Goal: Information Seeking & Learning: Learn about a topic

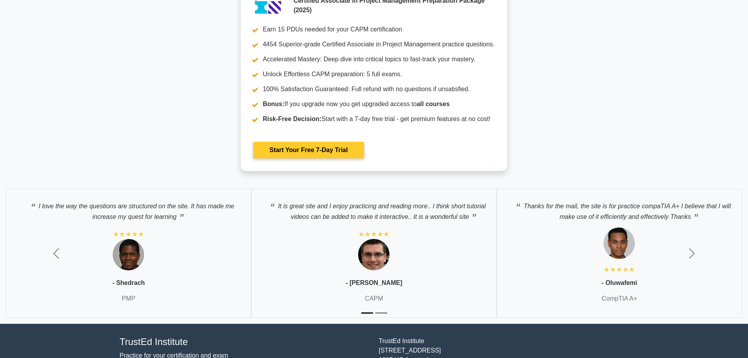
scroll to position [2362, 0]
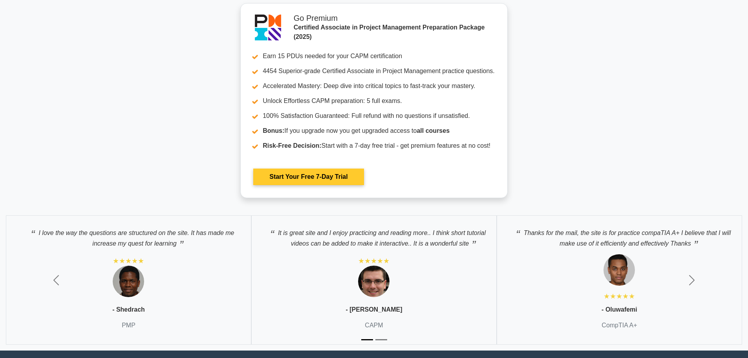
click at [327, 176] on link "Start Your Free 7-Day Trial" at bounding box center [308, 177] width 110 height 16
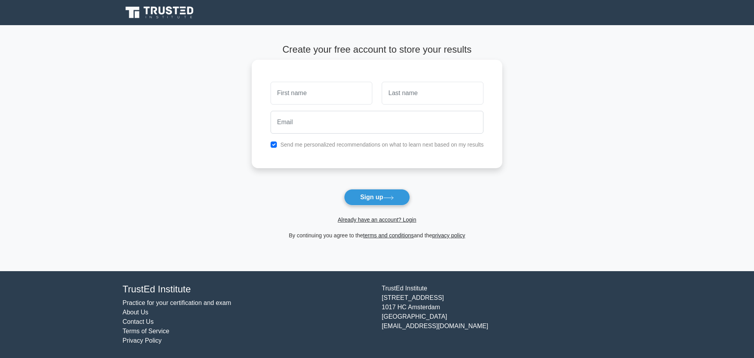
click at [317, 94] on input "text" at bounding box center [322, 93] width 102 height 23
type input "[PERSON_NAME]"
click at [403, 95] on input "text" at bounding box center [433, 93] width 102 height 23
type input "[PERSON_NAME]"
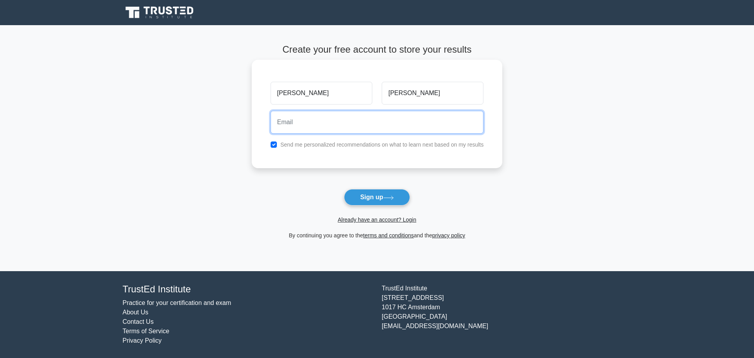
click at [351, 126] on input "email" at bounding box center [377, 122] width 213 height 23
type input "gavingeorge108@gmail.com"
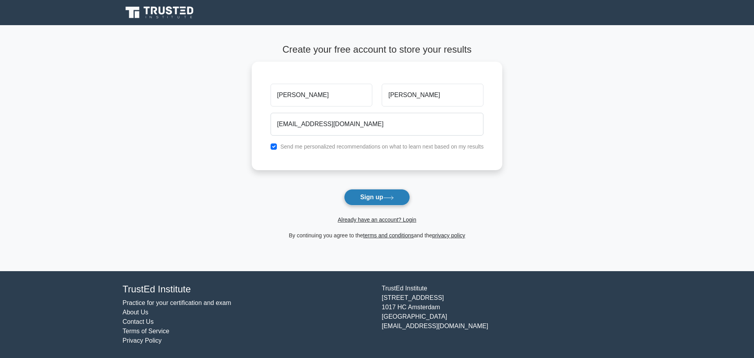
click at [384, 196] on button "Sign up" at bounding box center [377, 197] width 66 height 16
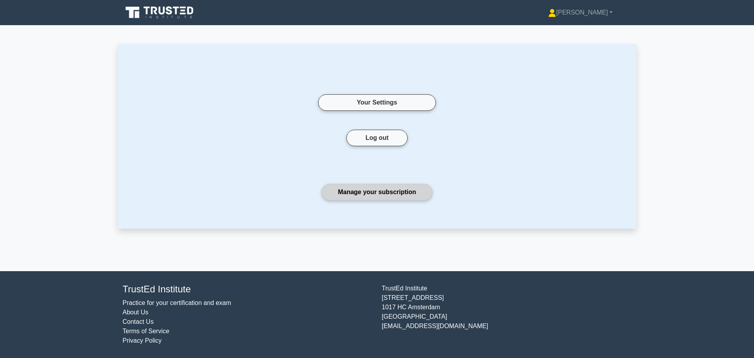
click at [390, 195] on link "Manage your subscription" at bounding box center [377, 192] width 110 height 16
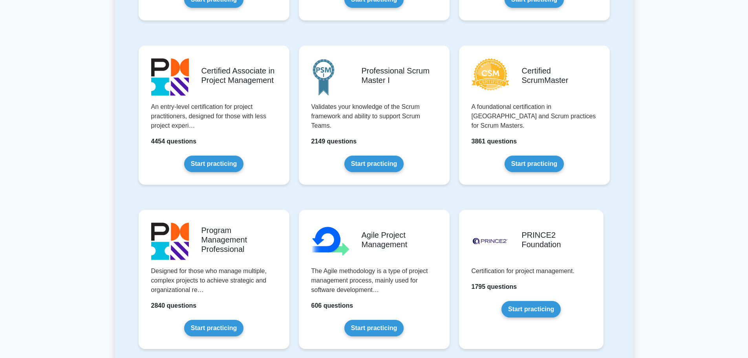
scroll to position [314, 0]
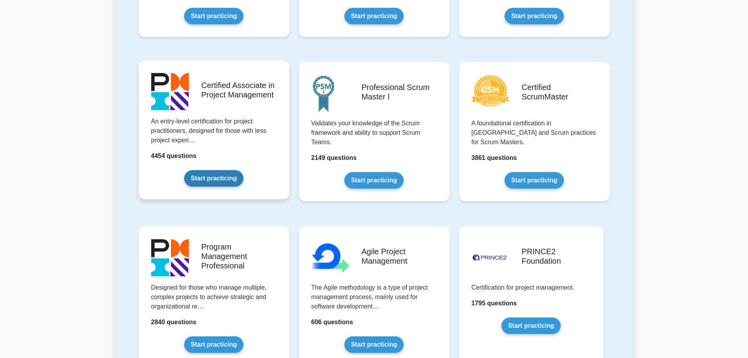
click at [216, 181] on link "Start practicing" at bounding box center [213, 178] width 59 height 16
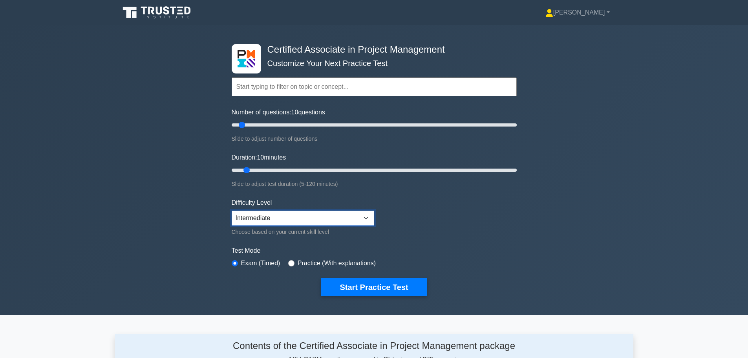
click at [307, 222] on select "Beginner Intermediate Expert" at bounding box center [303, 218] width 143 height 15
click at [400, 197] on form "Topics Project Scope Management Project Time Management Project Cost Management…" at bounding box center [374, 174] width 285 height 243
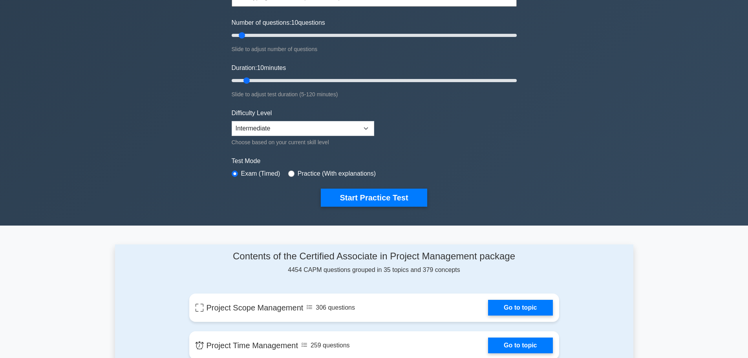
scroll to position [79, 0]
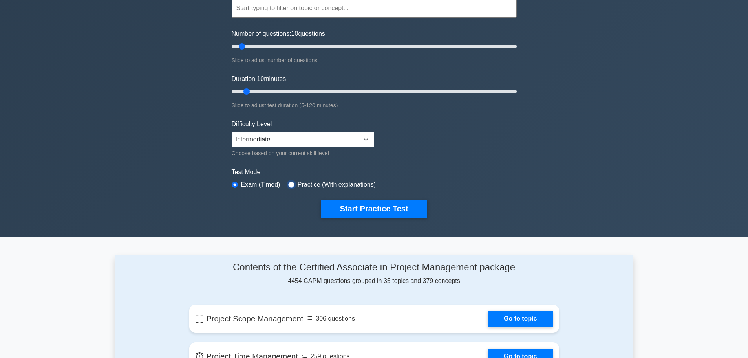
click at [290, 183] on input "radio" at bounding box center [291, 184] width 6 height 6
radio input "true"
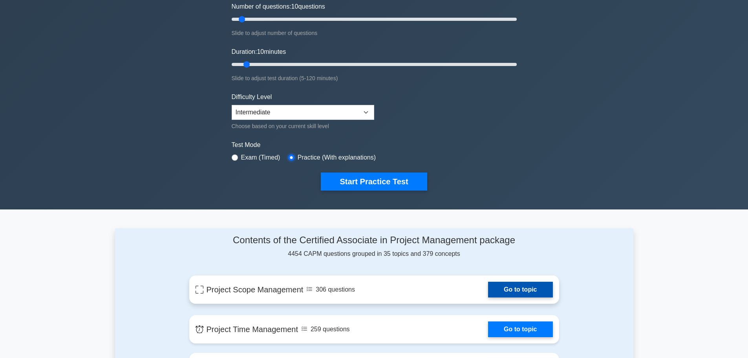
scroll to position [196, 0]
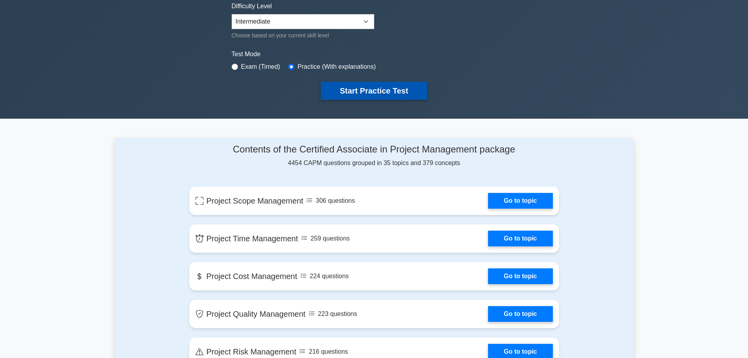
click at [373, 94] on button "Start Practice Test" at bounding box center [374, 91] width 106 height 18
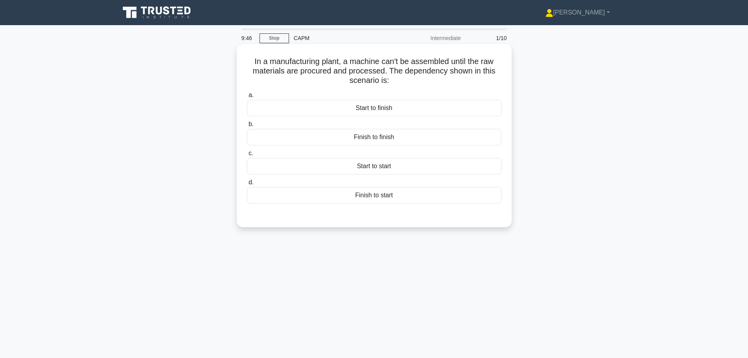
click at [394, 196] on div "Finish to start" at bounding box center [374, 195] width 255 height 16
click at [247, 185] on input "d. Finish to start" at bounding box center [247, 182] width 0 height 5
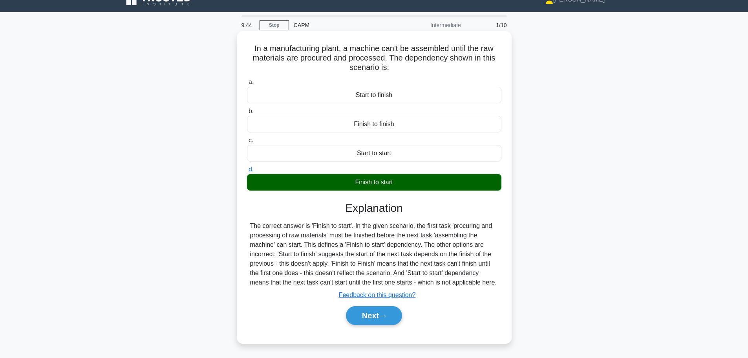
scroll to position [39, 0]
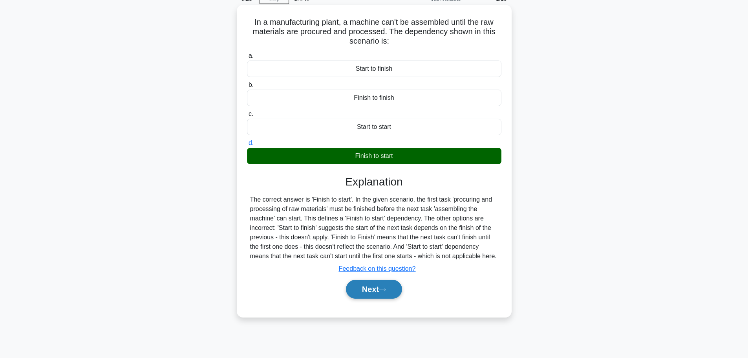
click at [380, 292] on button "Next" at bounding box center [374, 289] width 56 height 19
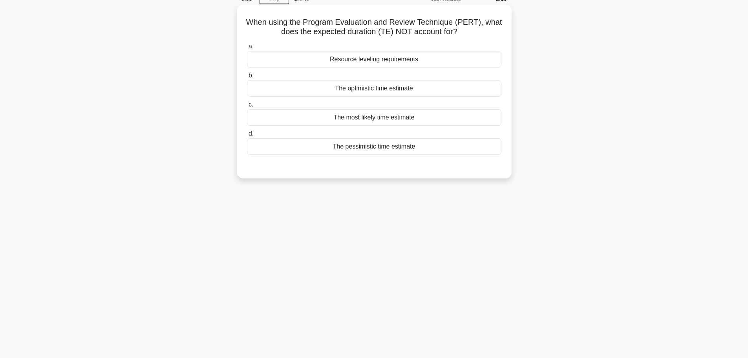
click at [393, 65] on div "Resource leveling requirements" at bounding box center [374, 59] width 255 height 16
click at [247, 49] on input "a. Resource leveling requirements" at bounding box center [247, 46] width 0 height 5
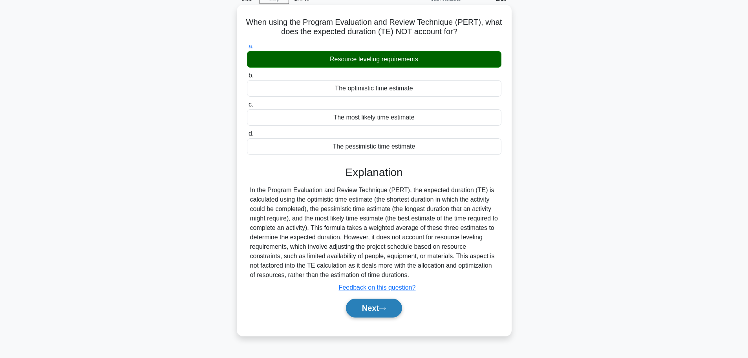
click at [375, 301] on button "Next" at bounding box center [374, 308] width 56 height 19
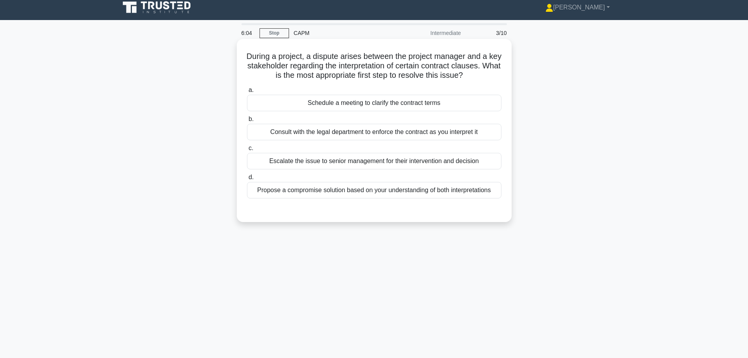
scroll to position [0, 0]
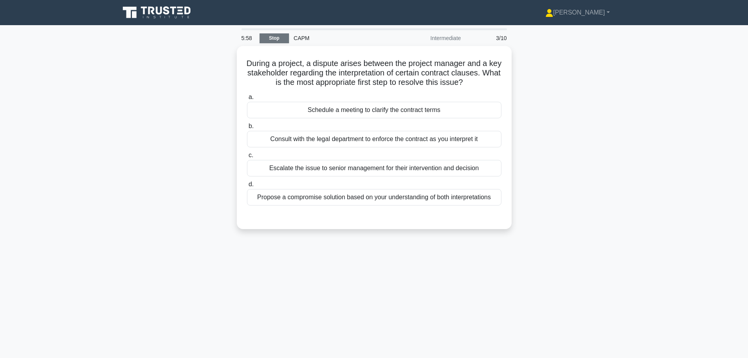
click at [279, 38] on link "Stop" at bounding box center [274, 38] width 29 height 10
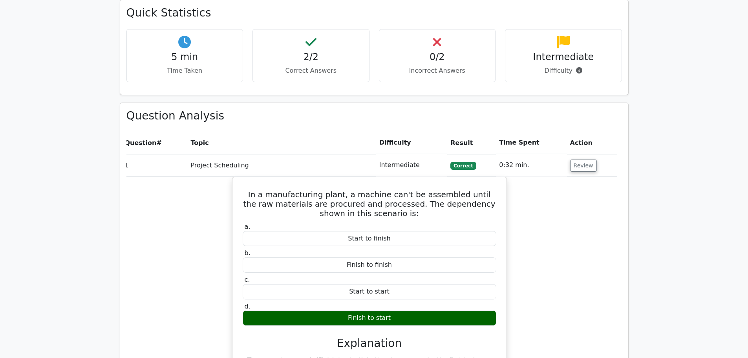
scroll to position [224, 0]
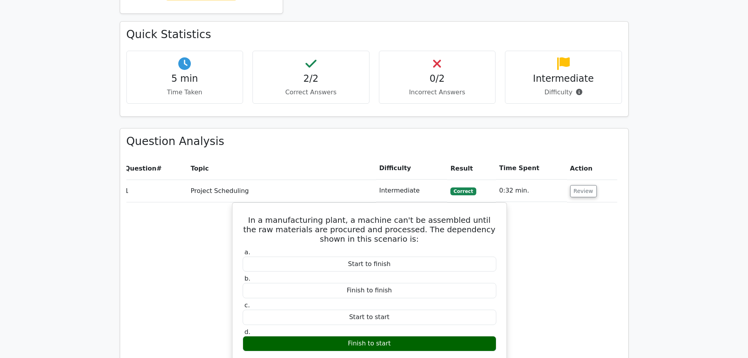
drag, startPoint x: 317, startPoint y: 77, endPoint x: 331, endPoint y: 77, distance: 14.1
click at [317, 77] on h4 "2/2" at bounding box center [311, 78] width 104 height 11
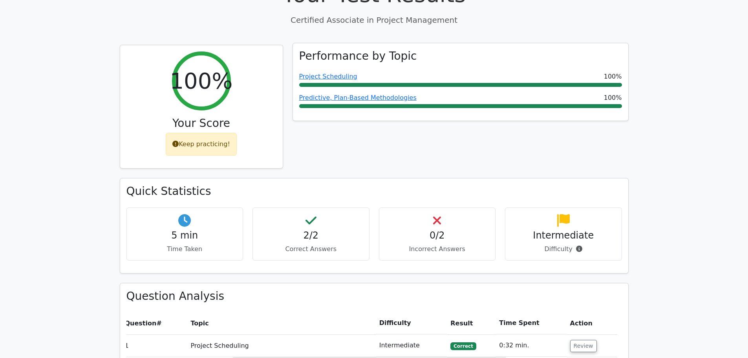
scroll to position [67, 0]
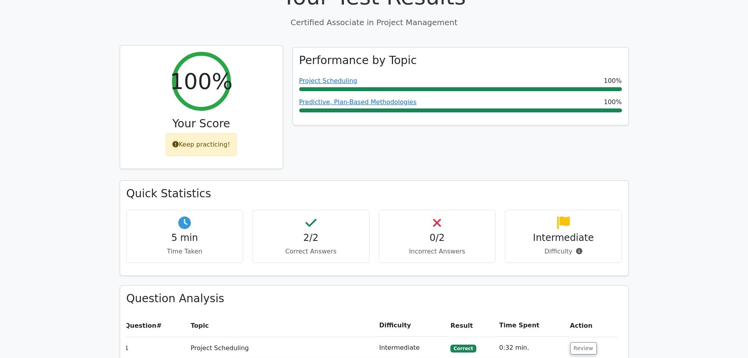
drag, startPoint x: 215, startPoint y: 141, endPoint x: 222, endPoint y: 137, distance: 8.1
click at [215, 141] on div "Keep practicing!" at bounding box center [201, 144] width 71 height 23
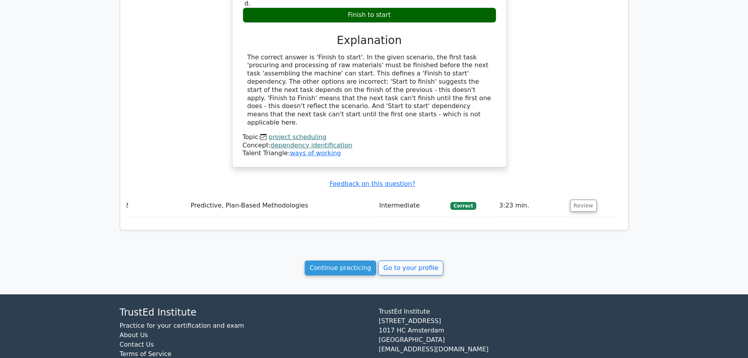
scroll to position [577, 0]
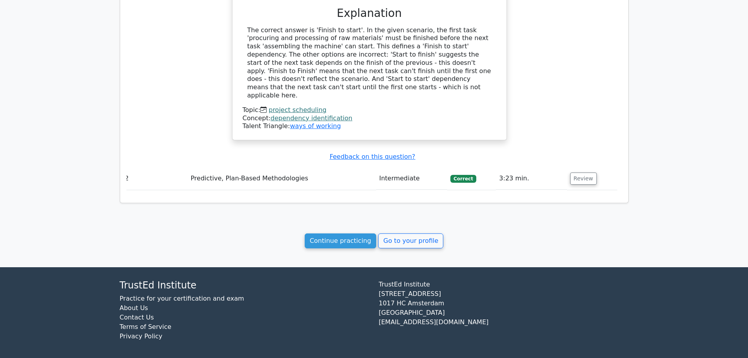
click at [468, 175] on span "Correct" at bounding box center [464, 179] width 26 height 8
click at [583, 174] on button "Review" at bounding box center [583, 178] width 27 height 12
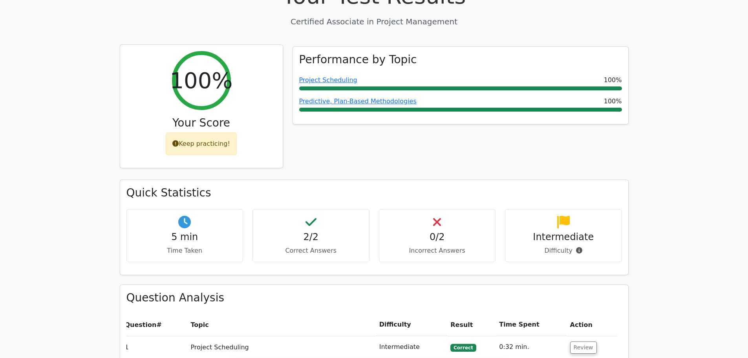
scroll to position [64, 0]
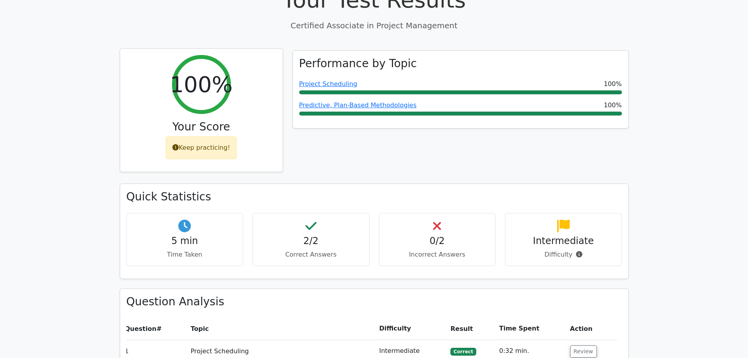
click at [200, 143] on div "Keep practicing!" at bounding box center [201, 147] width 71 height 23
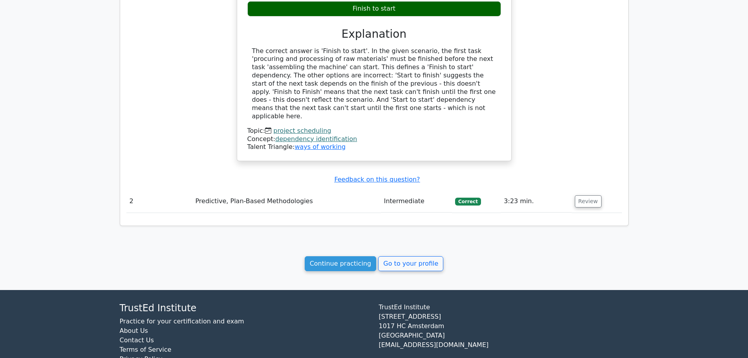
scroll to position [577, 0]
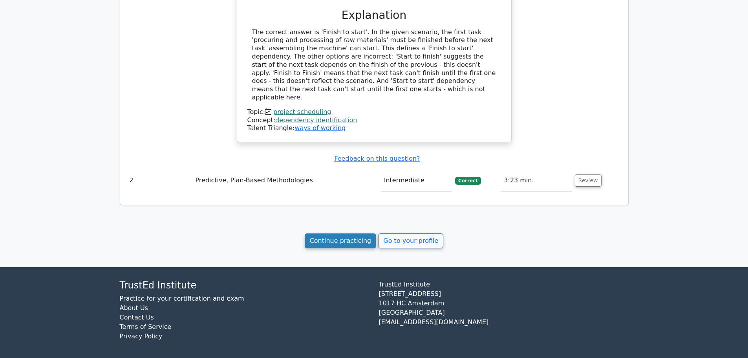
click at [356, 238] on link "Continue practicing" at bounding box center [341, 240] width 72 height 15
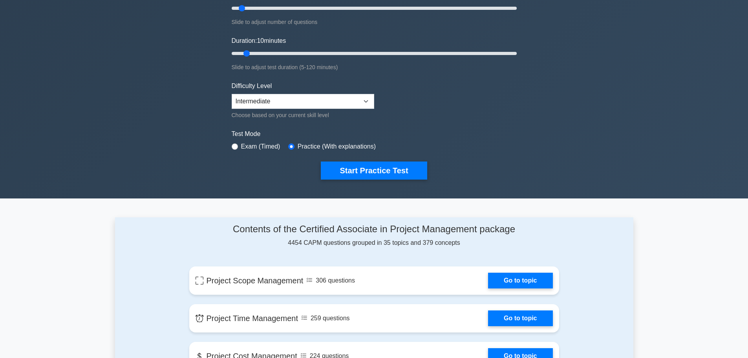
scroll to position [118, 0]
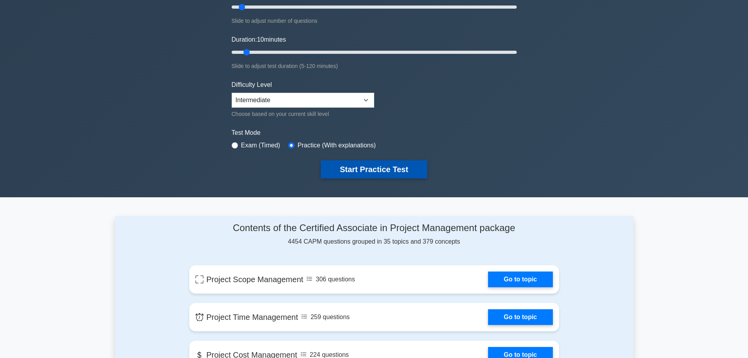
click at [376, 171] on button "Start Practice Test" at bounding box center [374, 169] width 106 height 18
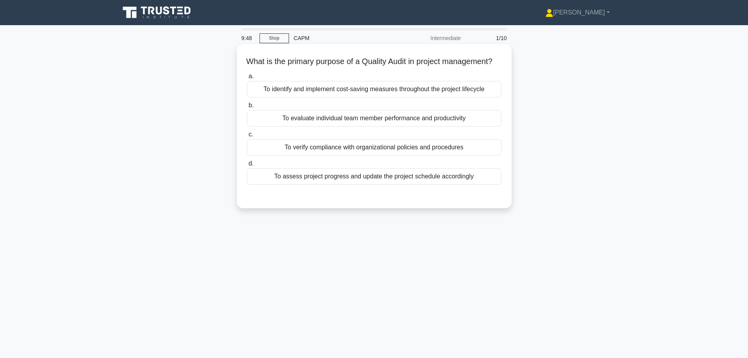
click at [431, 155] on div "To verify compliance with organizational policies and procedures" at bounding box center [374, 147] width 255 height 16
click at [247, 137] on input "c. To verify compliance with organizational policies and procedures" at bounding box center [247, 134] width 0 height 5
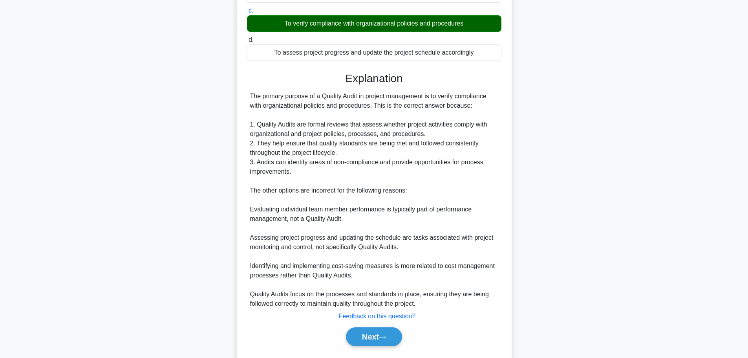
scroll to position [155, 0]
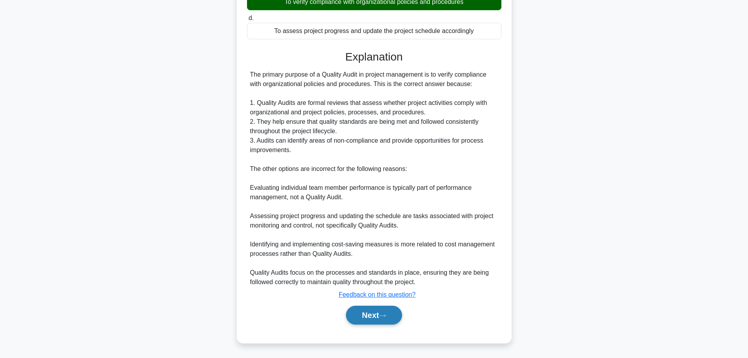
click at [359, 312] on button "Next" at bounding box center [374, 315] width 56 height 19
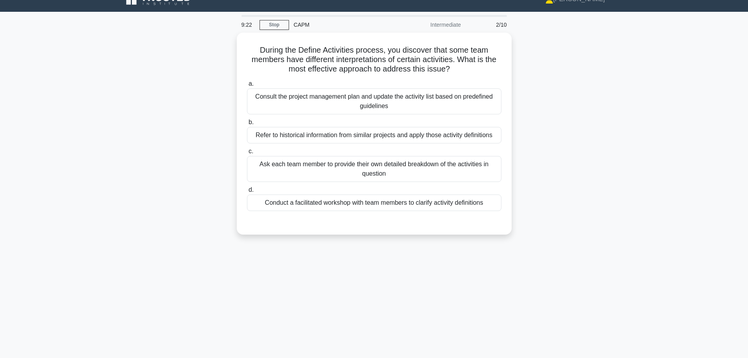
scroll to position [0, 0]
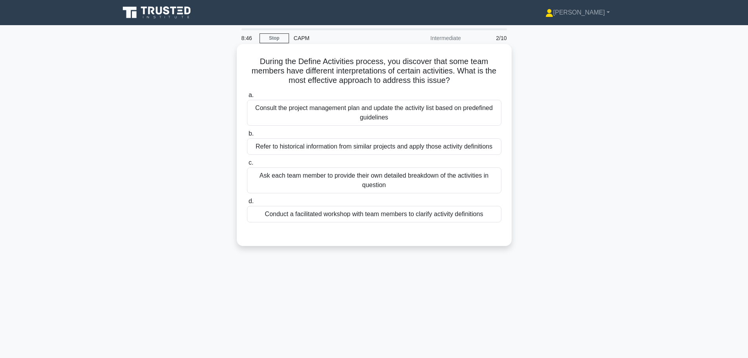
click at [348, 114] on div "Consult the project management plan and update the activity list based on prede…" at bounding box center [374, 113] width 255 height 26
click at [247, 98] on input "a. Consult the project management plan and update the activity list based on pr…" at bounding box center [247, 95] width 0 height 5
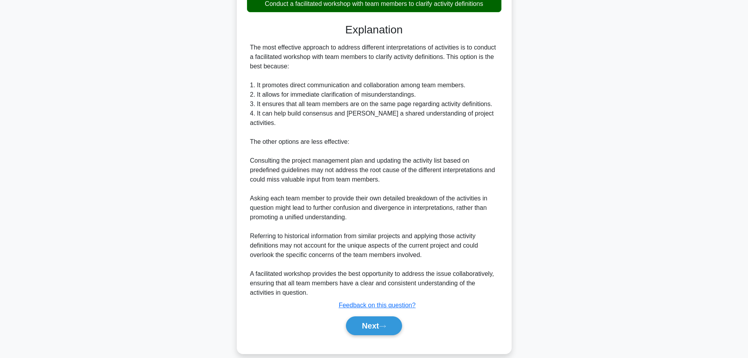
scroll to position [213, 0]
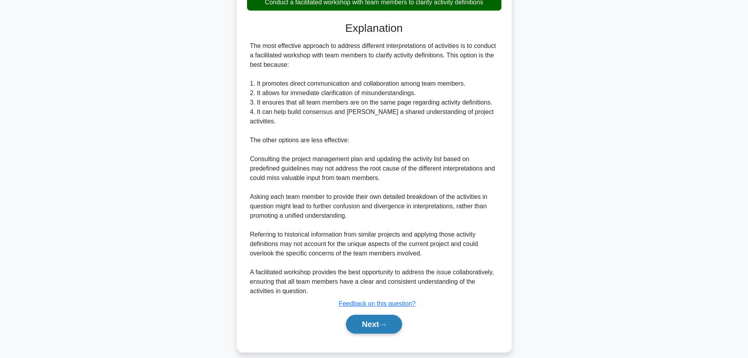
click at [367, 315] on button "Next" at bounding box center [374, 324] width 56 height 19
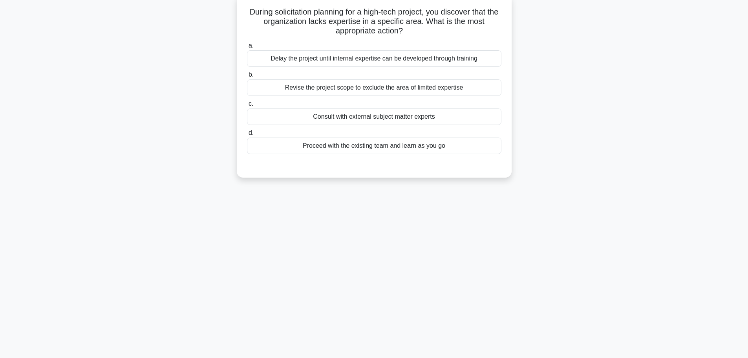
scroll to position [0, 0]
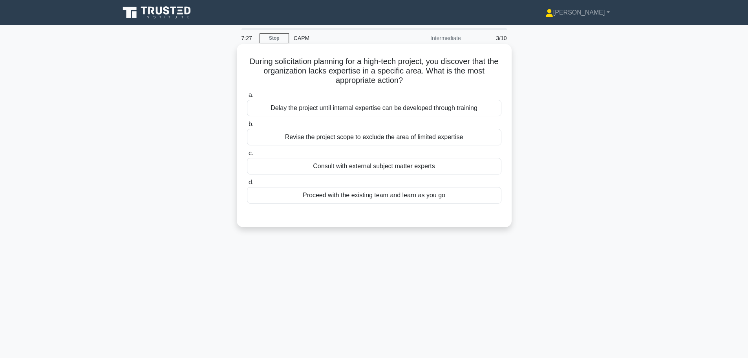
click at [406, 169] on div "Consult with external subject matter experts" at bounding box center [374, 166] width 255 height 16
click at [247, 156] on input "c. Consult with external subject matter experts" at bounding box center [247, 153] width 0 height 5
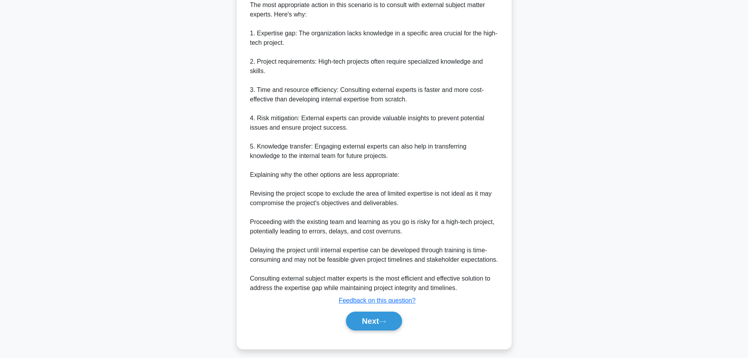
scroll to position [236, 0]
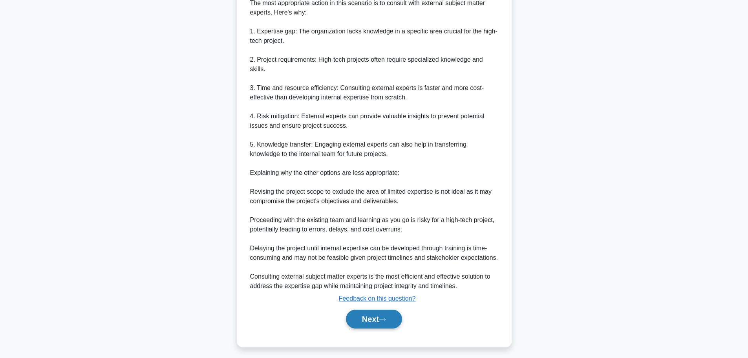
click at [386, 317] on button "Next" at bounding box center [374, 319] width 56 height 19
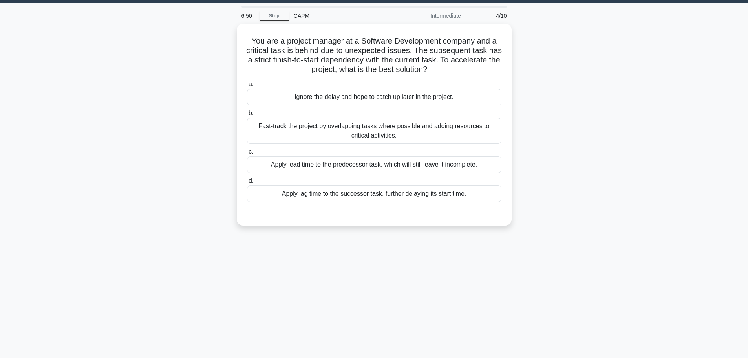
scroll to position [0, 0]
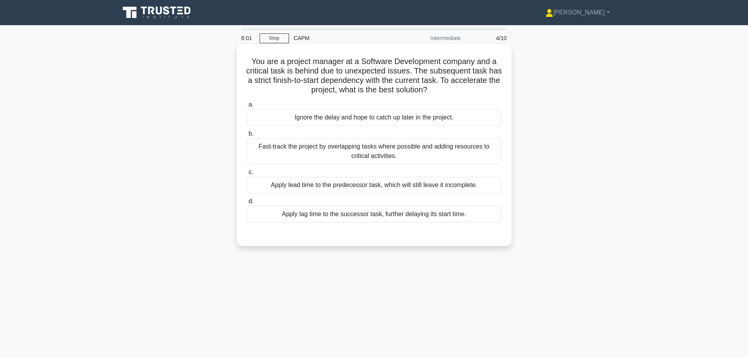
click at [437, 152] on div "Fast-track the project by overlapping tasks where possible and adding resources…" at bounding box center [374, 151] width 255 height 26
click at [247, 136] on input "b. Fast-track the project by overlapping tasks where possible and adding resour…" at bounding box center [247, 133] width 0 height 5
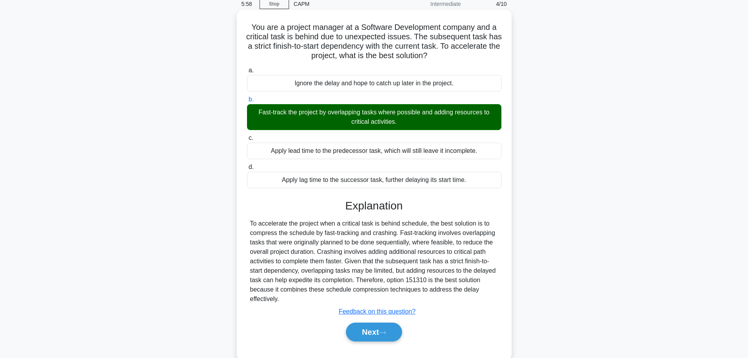
scroll to position [39, 0]
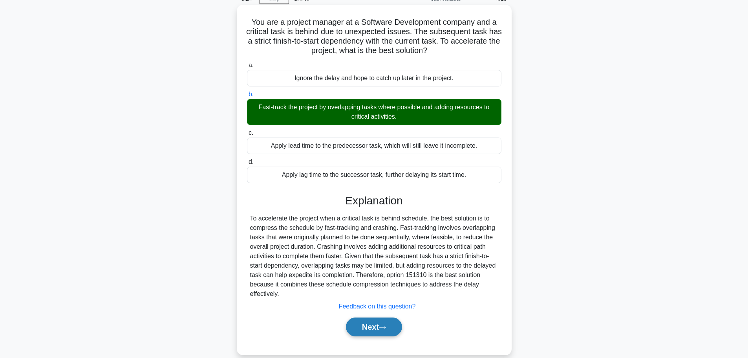
click at [363, 330] on button "Next" at bounding box center [374, 326] width 56 height 19
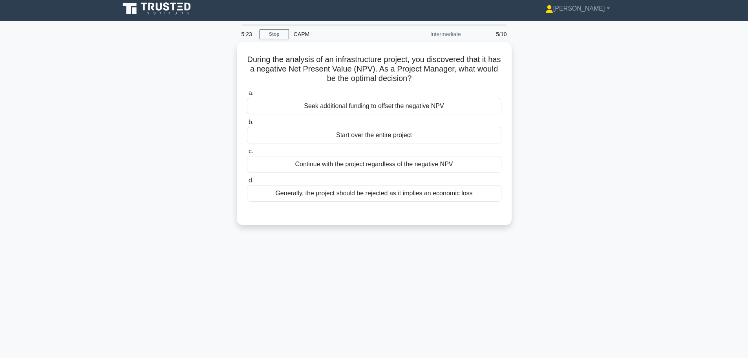
scroll to position [0, 0]
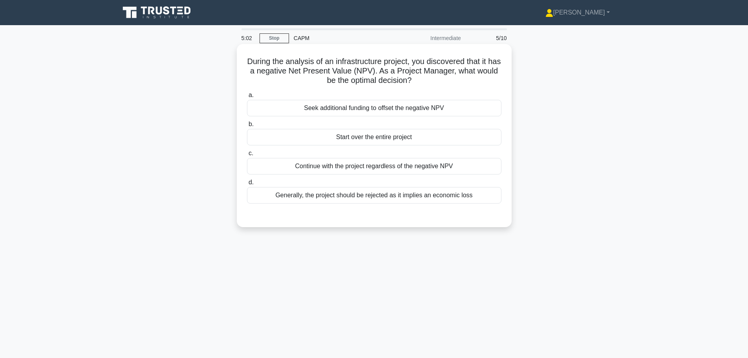
click at [451, 170] on div "Continue with the project regardless of the negative NPV" at bounding box center [374, 166] width 255 height 16
click at [247, 156] on input "c. Continue with the project regardless of the negative NPV" at bounding box center [247, 153] width 0 height 5
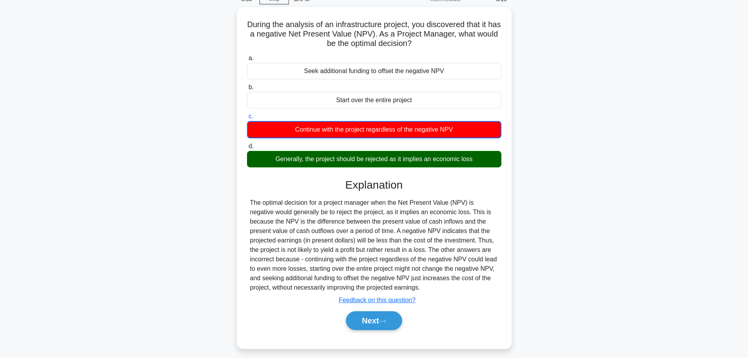
scroll to position [39, 0]
